Goal: Task Accomplishment & Management: Complete application form

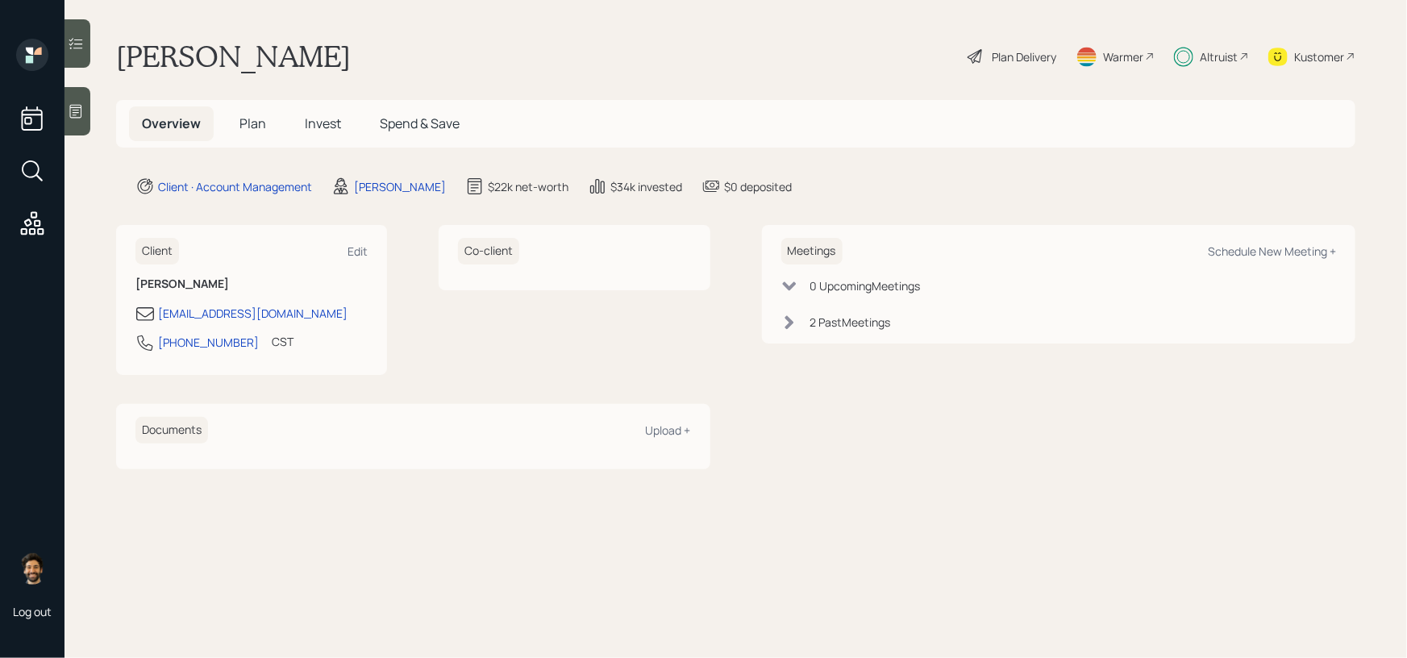
click at [254, 111] on h5 "Plan" at bounding box center [253, 123] width 52 height 35
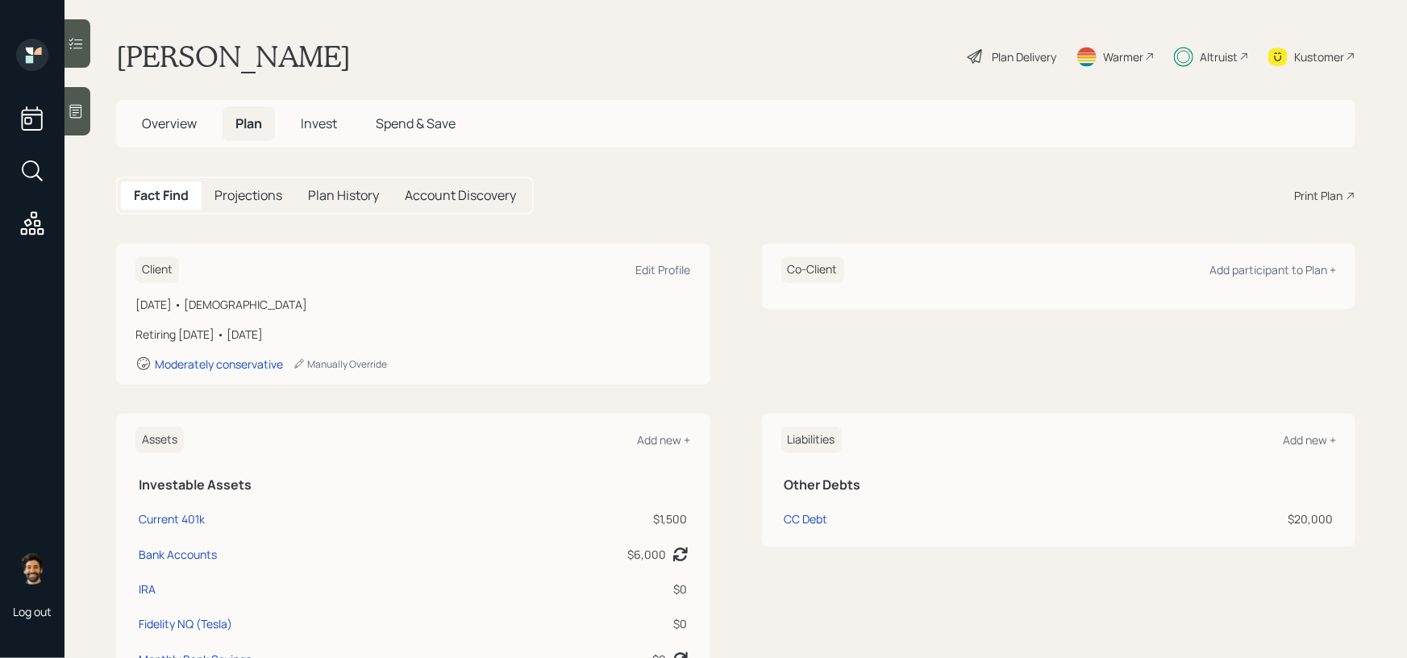
click at [1205, 48] on div "Altruist" at bounding box center [1219, 56] width 38 height 17
click at [1206, 57] on div "Altruist" at bounding box center [1219, 56] width 38 height 17
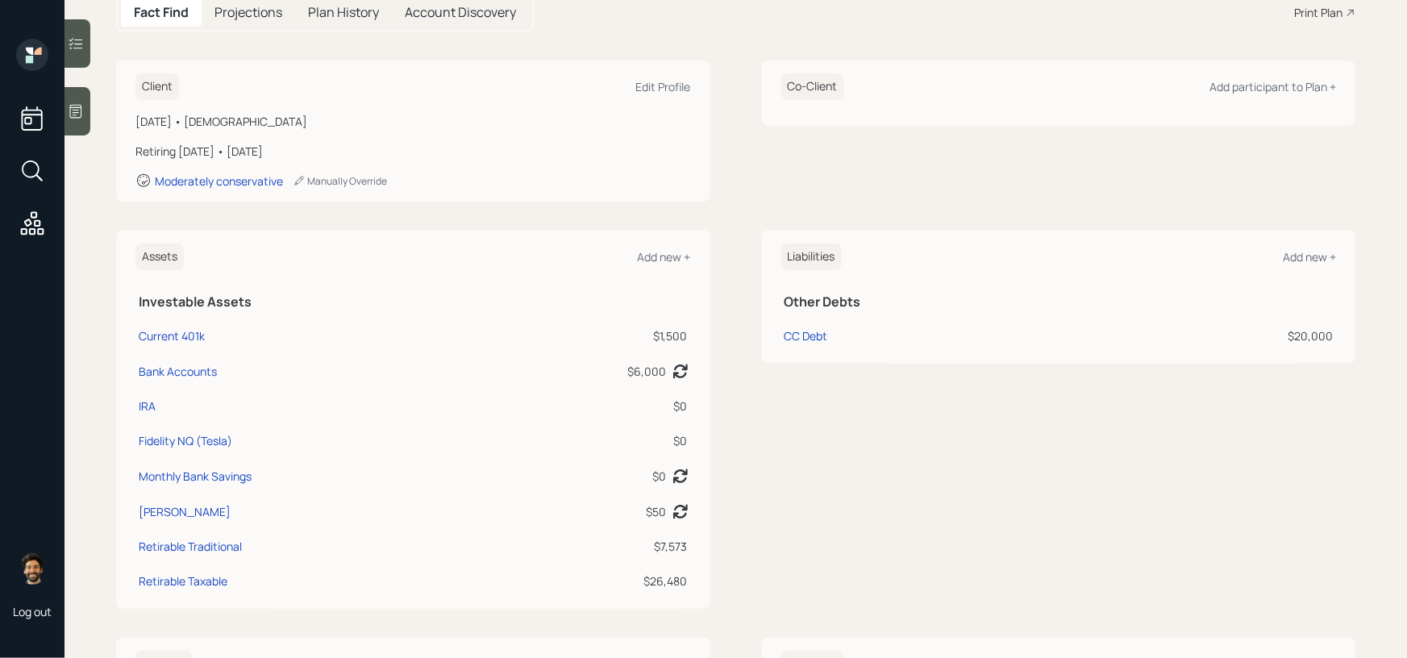
scroll to position [181, 0]
